Goal: Task Accomplishment & Management: Complete application form

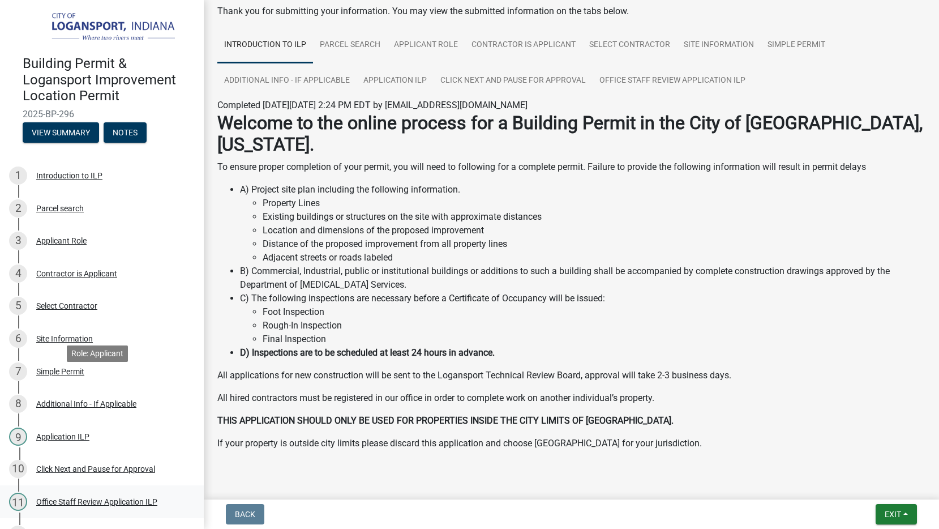
scroll to position [100, 0]
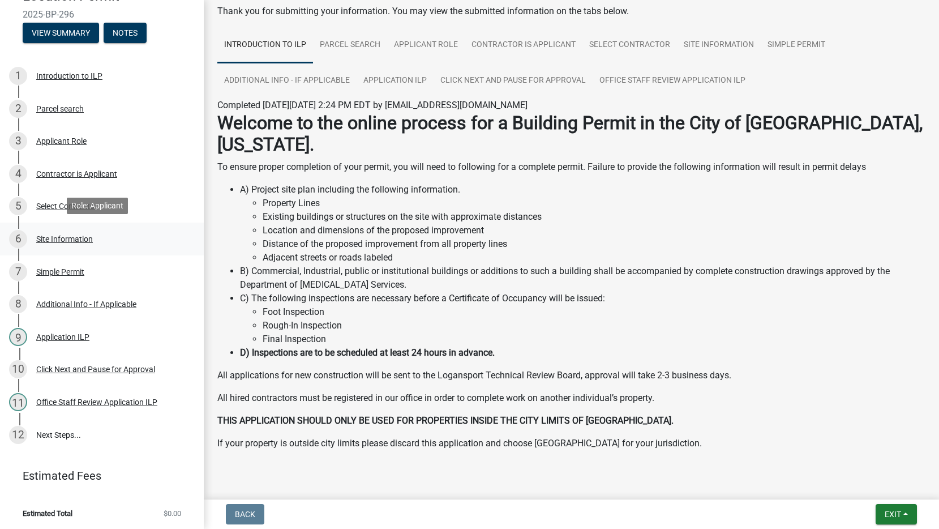
click at [59, 235] on div "Site Information" at bounding box center [64, 239] width 57 height 8
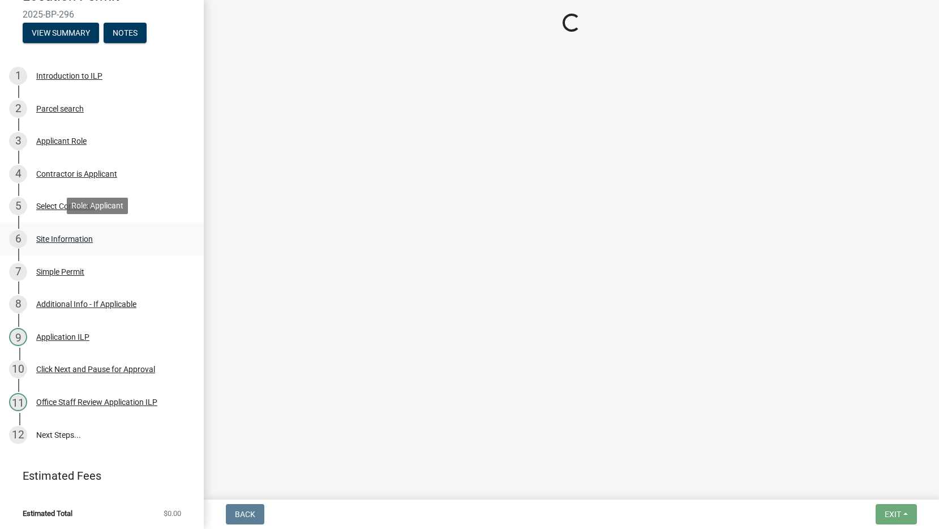
scroll to position [0, 0]
select select "62802869-e470-474a-8a4c-8dbe1ccdd5ac"
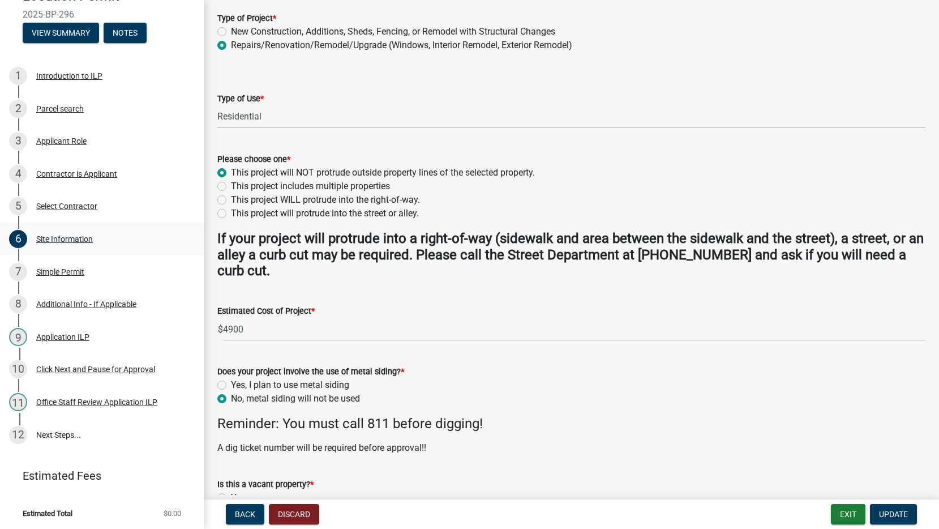
scroll to position [283, 0]
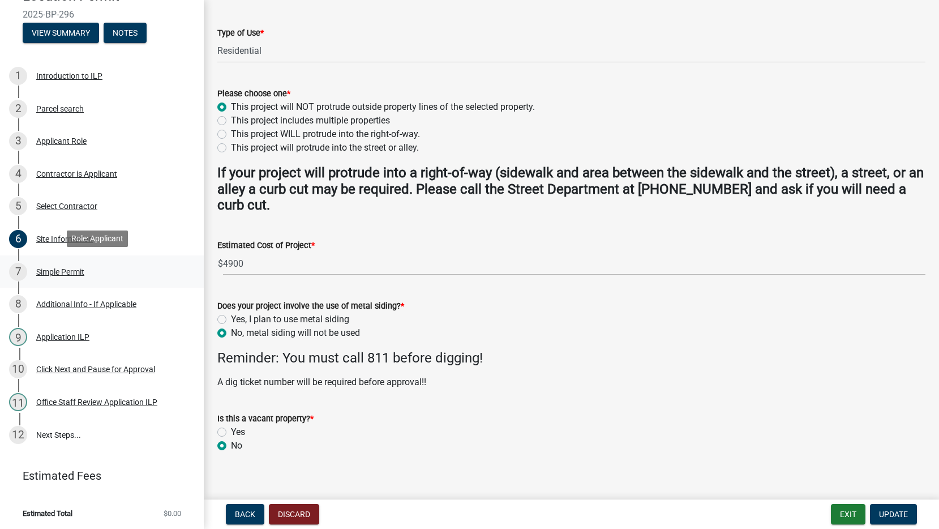
click at [44, 284] on link "7 Simple Permit" at bounding box center [102, 271] width 204 height 33
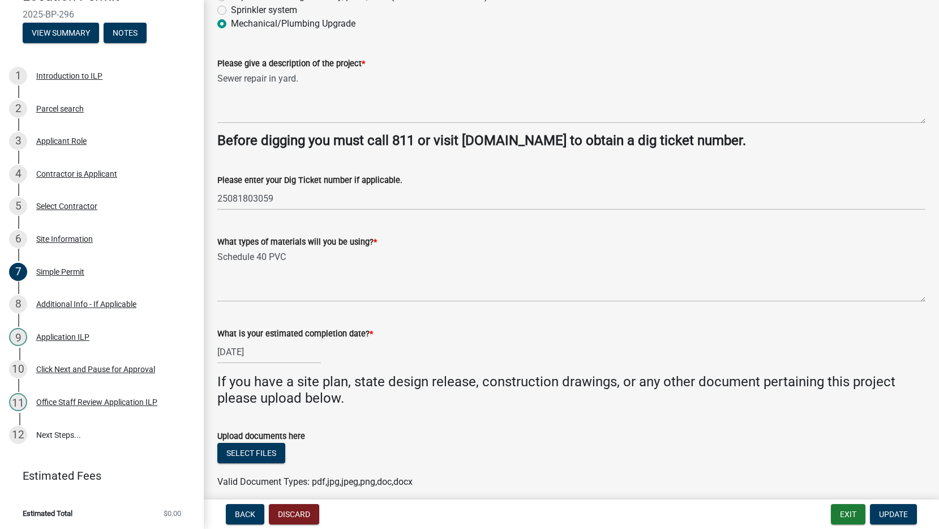
scroll to position [218, 0]
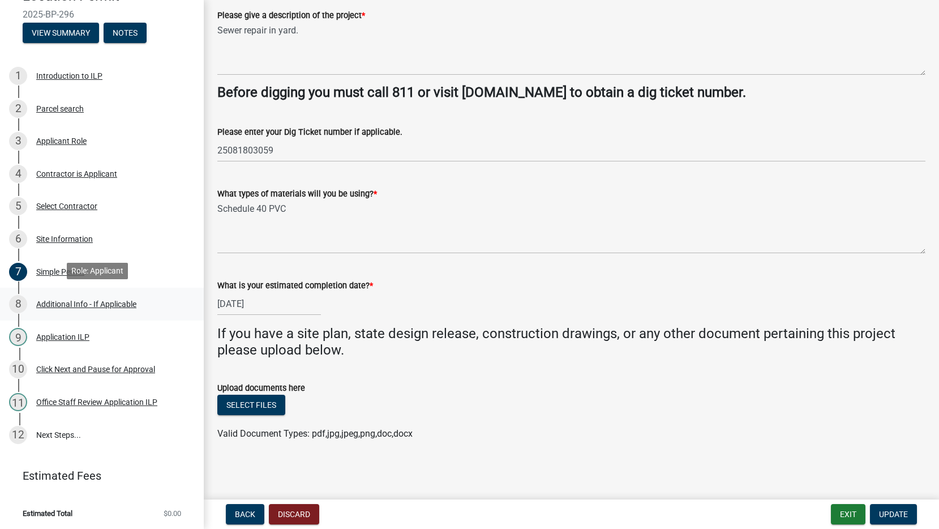
click at [119, 310] on div "8 Additional Info - If Applicable" at bounding box center [97, 304] width 177 height 18
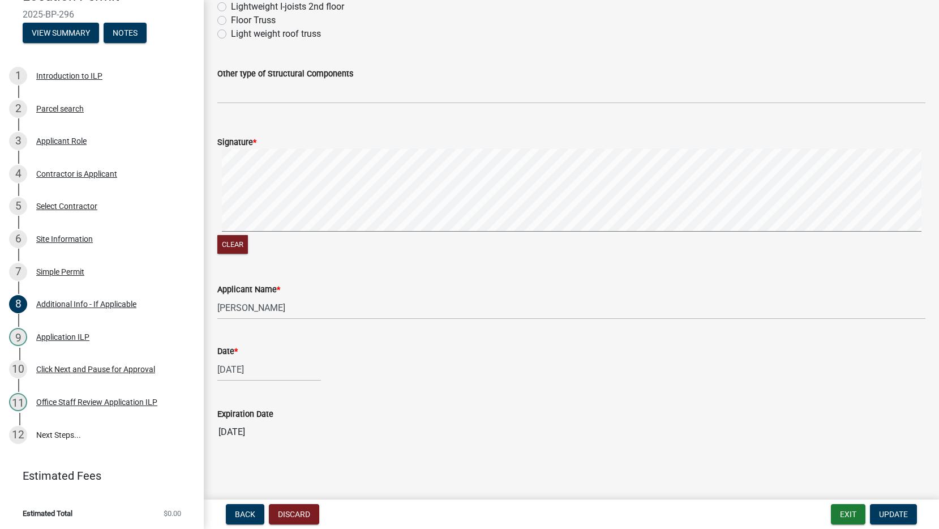
scroll to position [608, 0]
click at [92, 342] on div "9 Application ILP" at bounding box center [97, 337] width 177 height 18
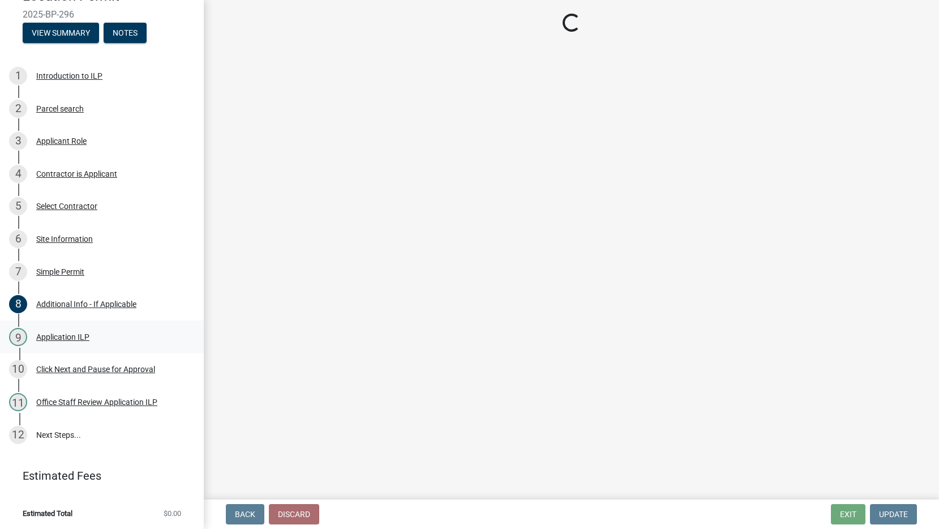
scroll to position [0, 0]
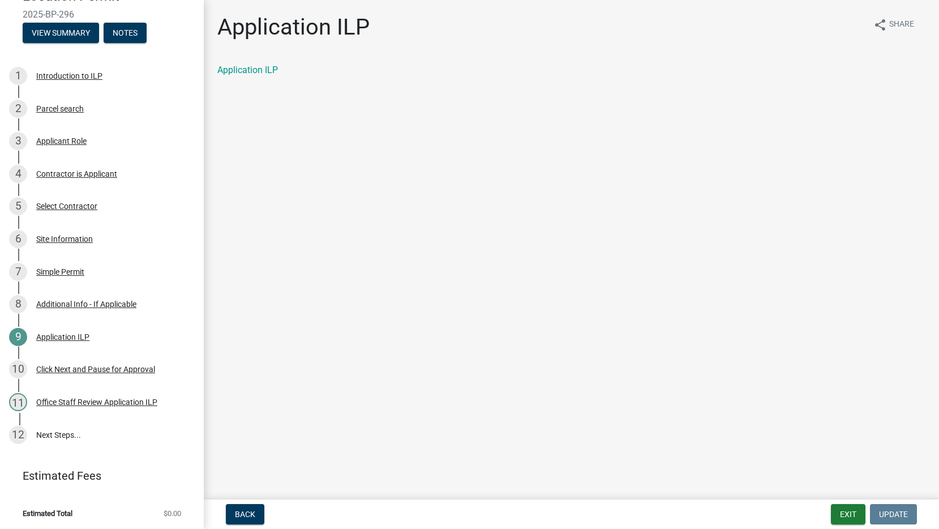
click at [96, 0] on html "Internet Explorer does NOT work with GeoPermits. Get a new browser for more sec…" at bounding box center [469, 264] width 939 height 529
